Goal: Navigation & Orientation: Find specific page/section

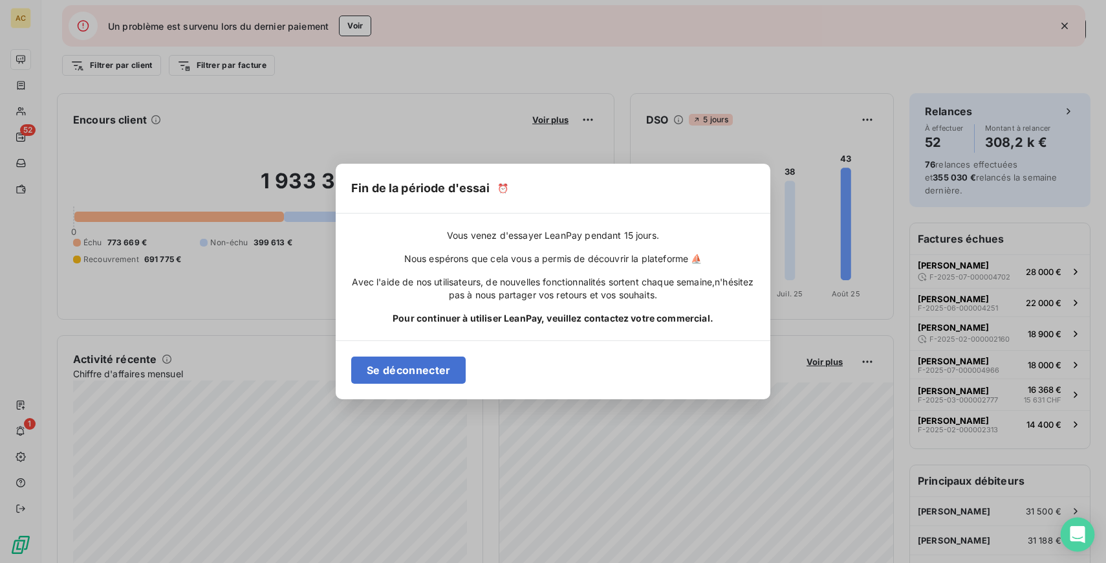
click at [1077, 532] on icon "Open Intercom Messenger" at bounding box center [1077, 534] width 15 height 17
